Goal: Transaction & Acquisition: Book appointment/travel/reservation

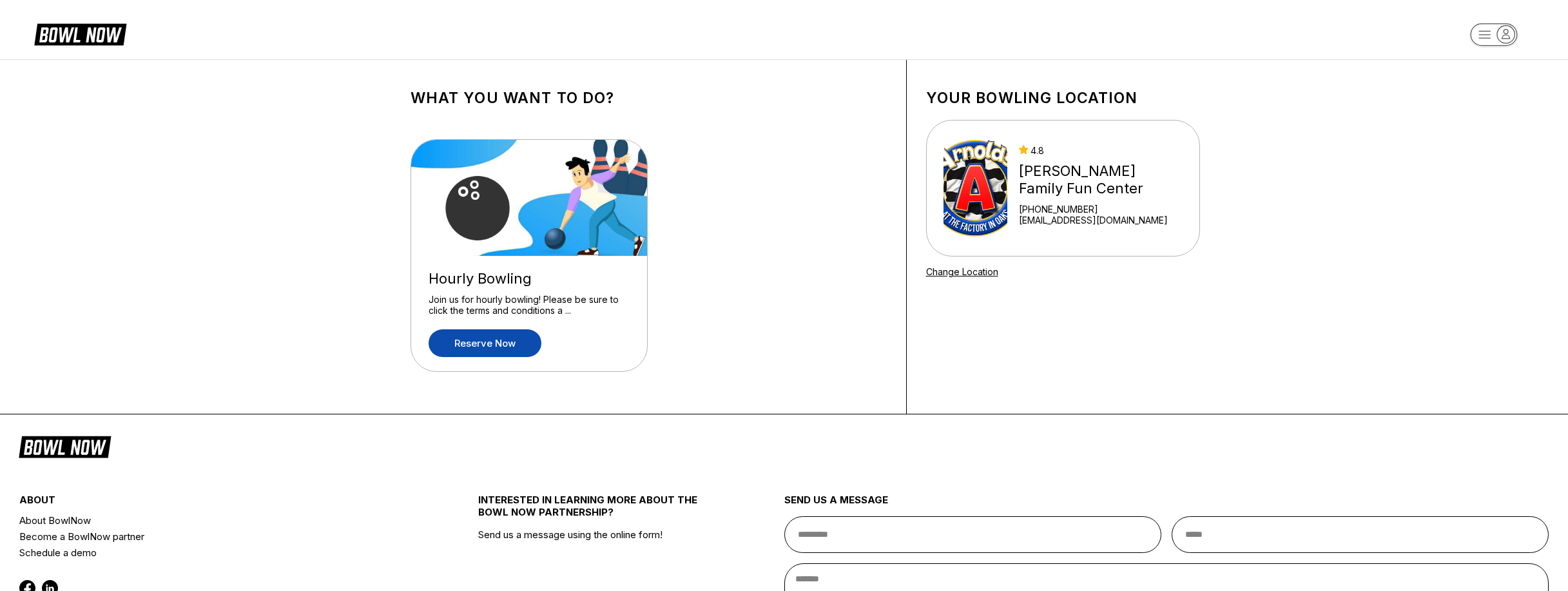
click at [487, 343] on link "Reserve now" at bounding box center [485, 343] width 113 height 27
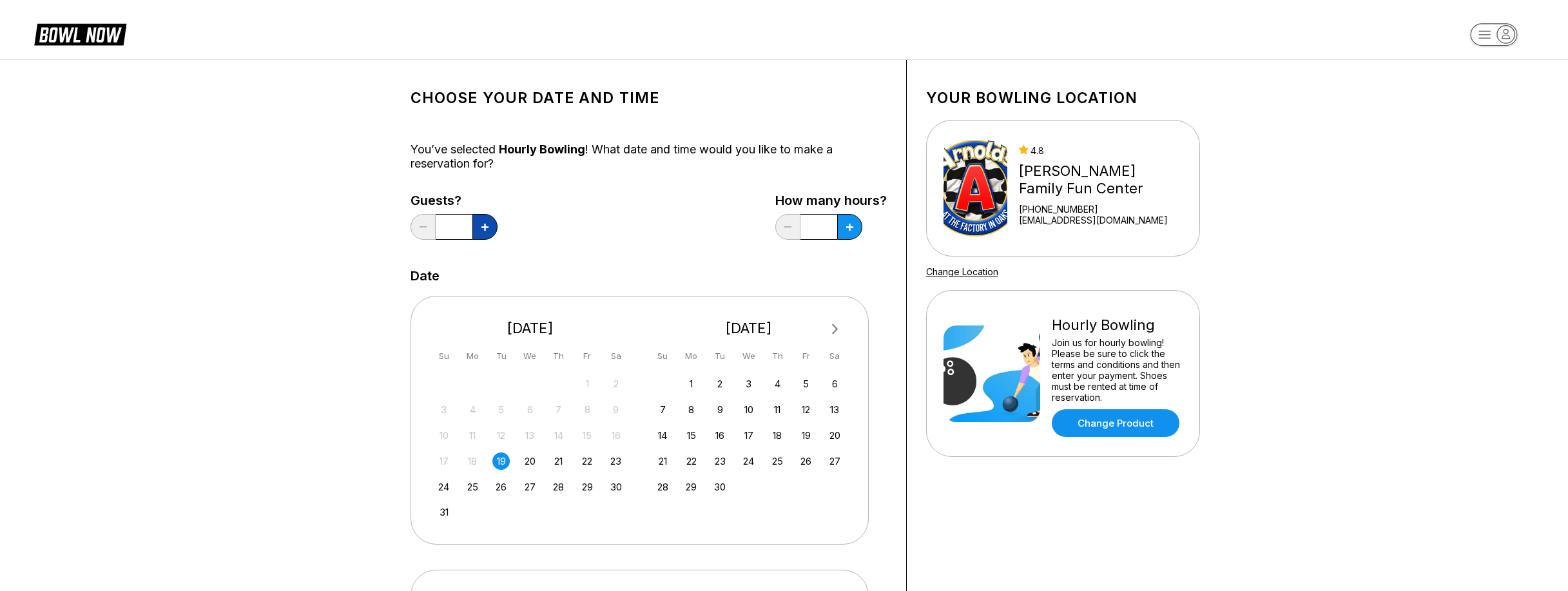
click at [484, 224] on icon at bounding box center [485, 227] width 7 height 7
type input "*"
click at [489, 230] on icon at bounding box center [485, 227] width 7 height 7
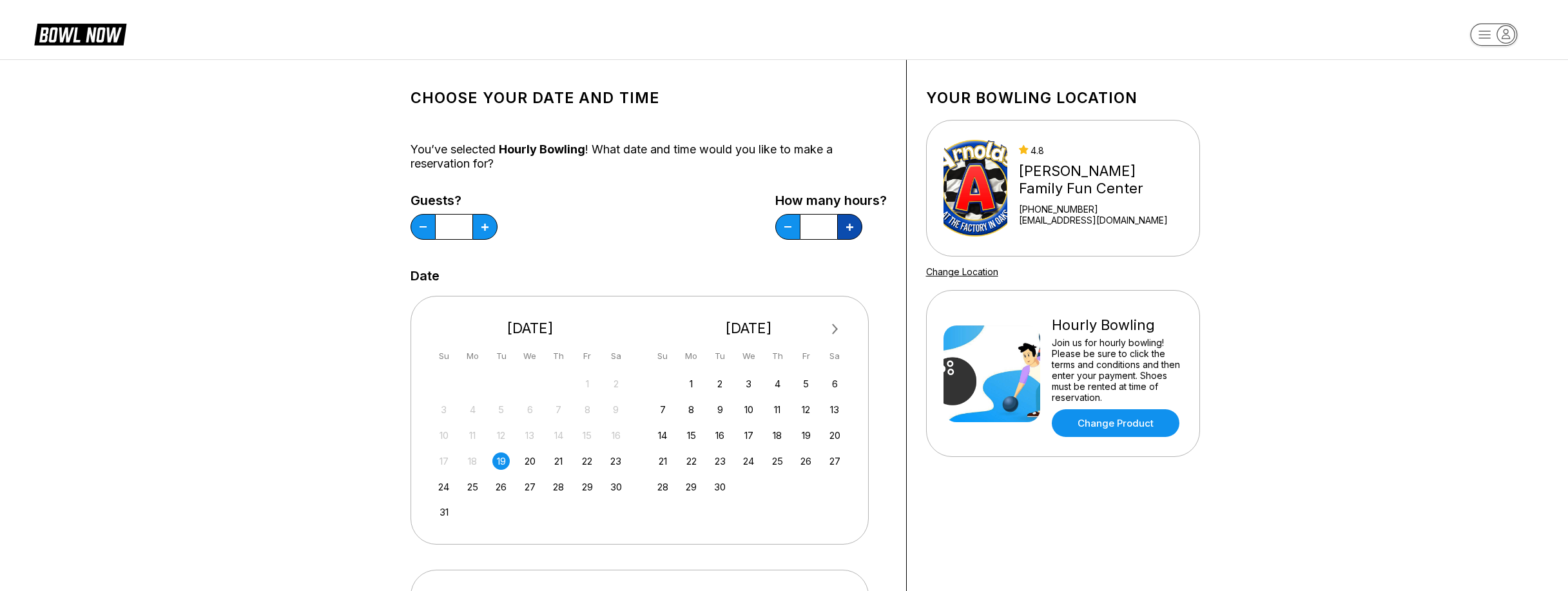
click at [489, 230] on icon at bounding box center [485, 227] width 7 height 7
type input "*"
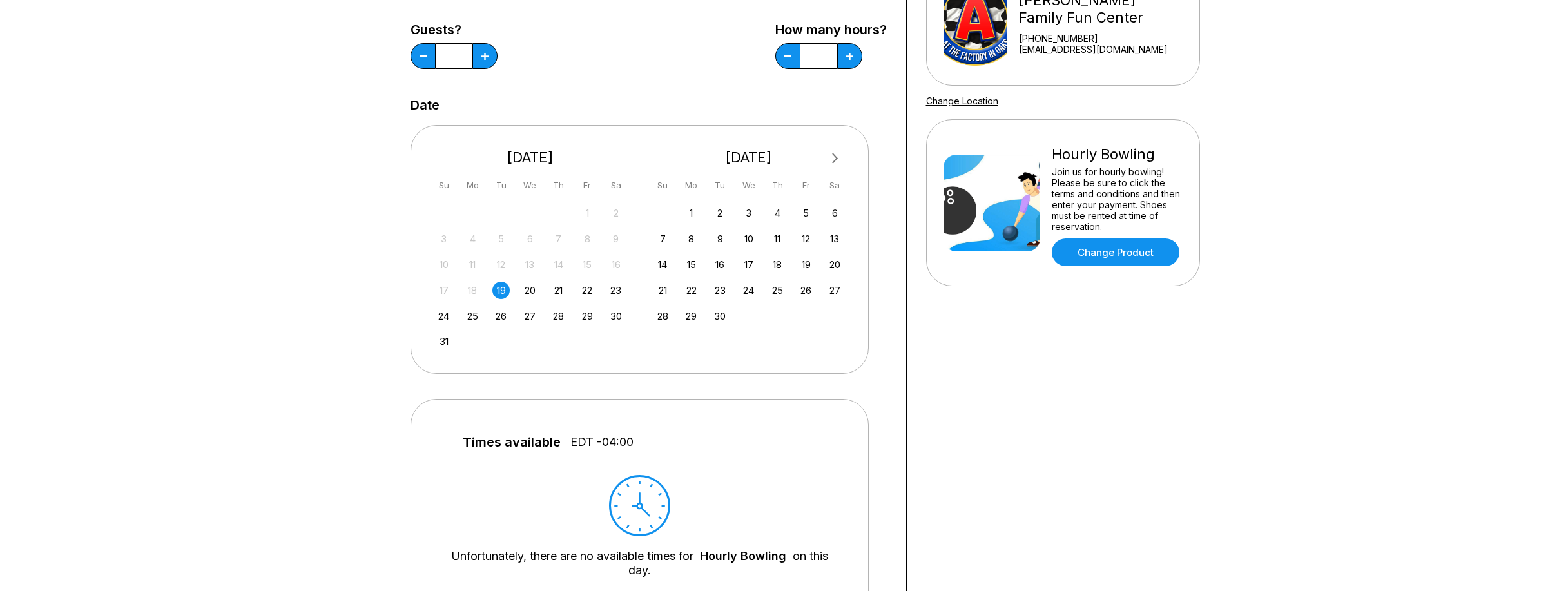
scroll to position [171, 0]
click at [585, 319] on div "29" at bounding box center [587, 315] width 17 height 17
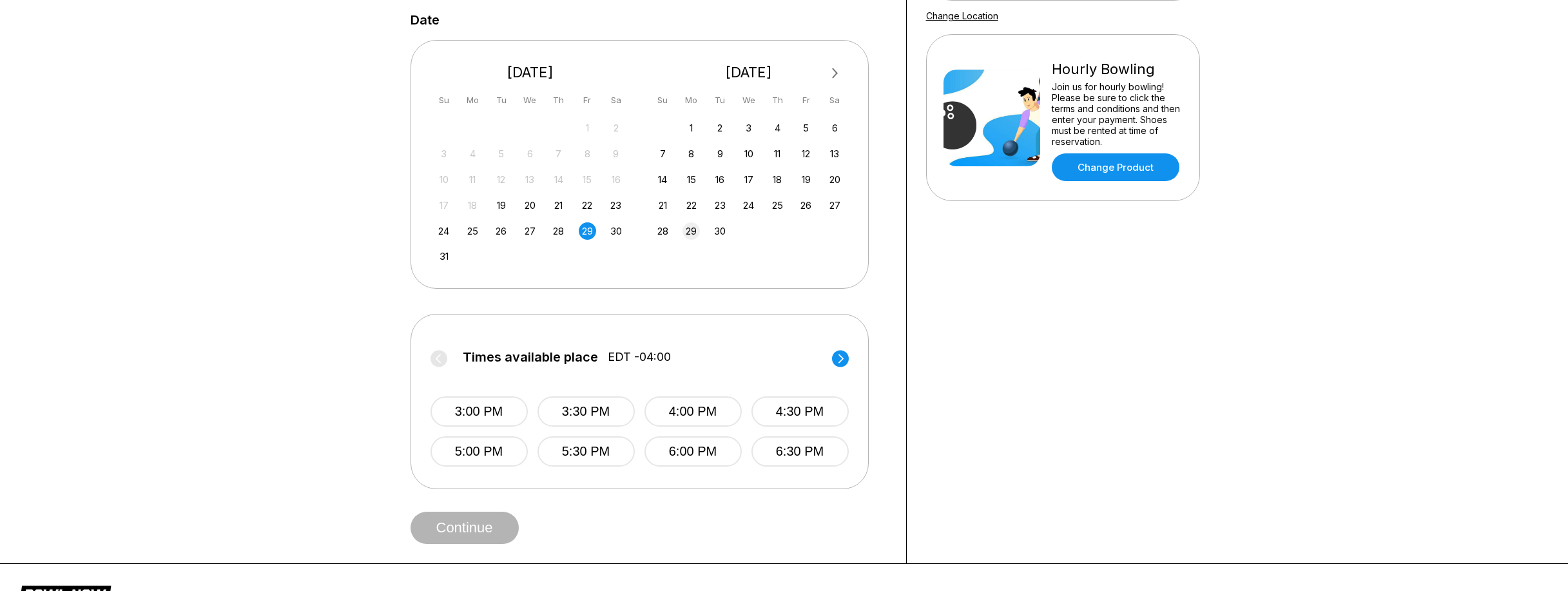
scroll to position [256, 0]
click at [838, 358] on circle at bounding box center [840, 358] width 17 height 17
click at [437, 360] on circle at bounding box center [438, 358] width 17 height 17
